Goal: Check status

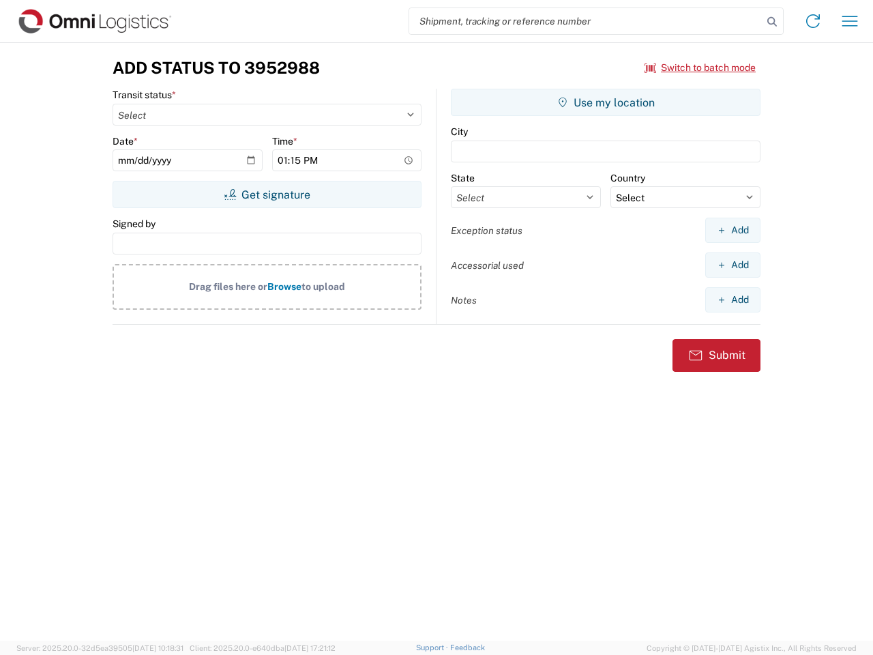
click at [586, 21] on input "search" at bounding box center [585, 21] width 353 height 26
click at [772, 22] on icon at bounding box center [772, 21] width 19 height 19
click at [813, 21] on icon at bounding box center [813, 21] width 22 height 22
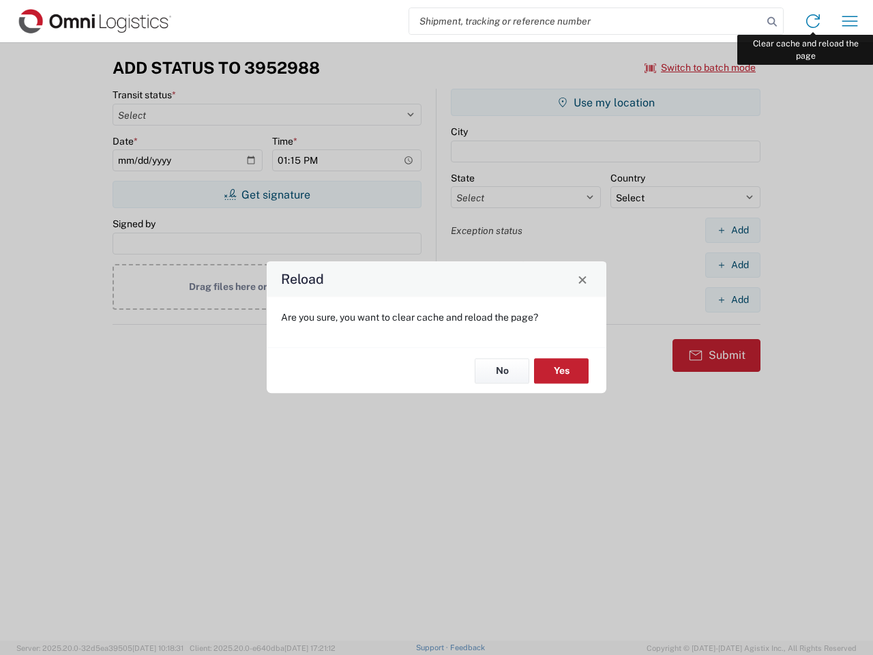
click at [850, 21] on div "Reload Are you sure, you want to clear cache and reload the page? No Yes" at bounding box center [436, 327] width 873 height 655
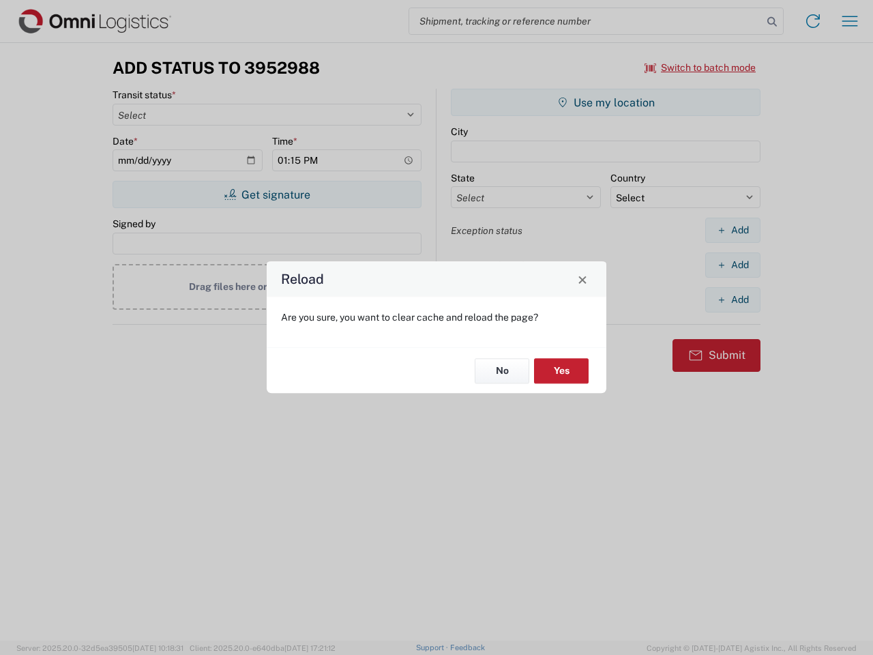
click at [700, 68] on div "Reload Are you sure, you want to clear cache and reload the page? No Yes" at bounding box center [436, 327] width 873 height 655
click at [267, 194] on div "Reload Are you sure, you want to clear cache and reload the page? No Yes" at bounding box center [436, 327] width 873 height 655
click at [606, 102] on div "Reload Are you sure, you want to clear cache and reload the page? No Yes" at bounding box center [436, 327] width 873 height 655
click at [732, 230] on div "Reload Are you sure, you want to clear cache and reload the page? No Yes" at bounding box center [436, 327] width 873 height 655
click at [732, 265] on div "Reload Are you sure, you want to clear cache and reload the page? No Yes" at bounding box center [436, 327] width 873 height 655
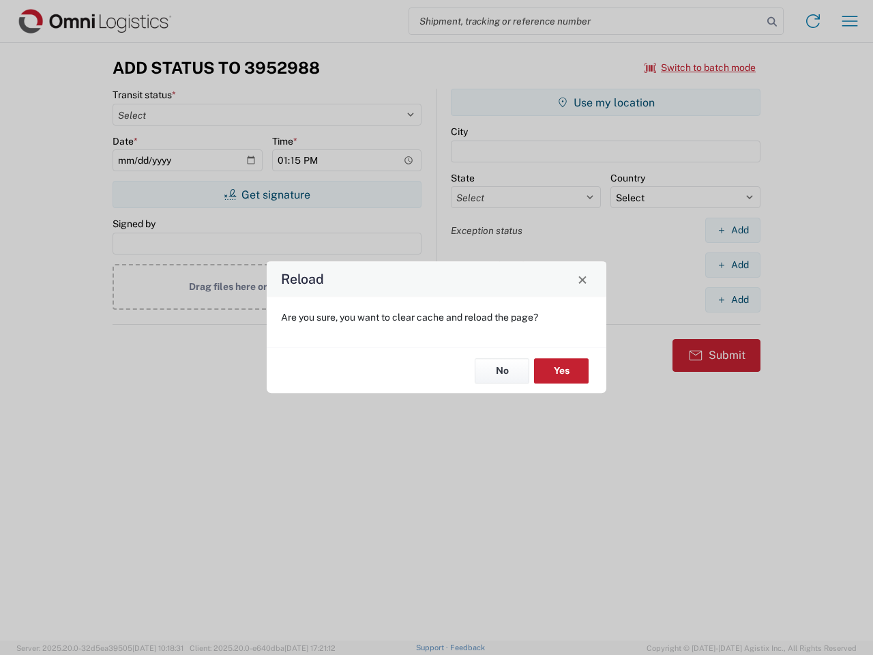
click at [732, 299] on div "Reload Are you sure, you want to clear cache and reload the page? No Yes" at bounding box center [436, 327] width 873 height 655
